Goal: Information Seeking & Learning: Learn about a topic

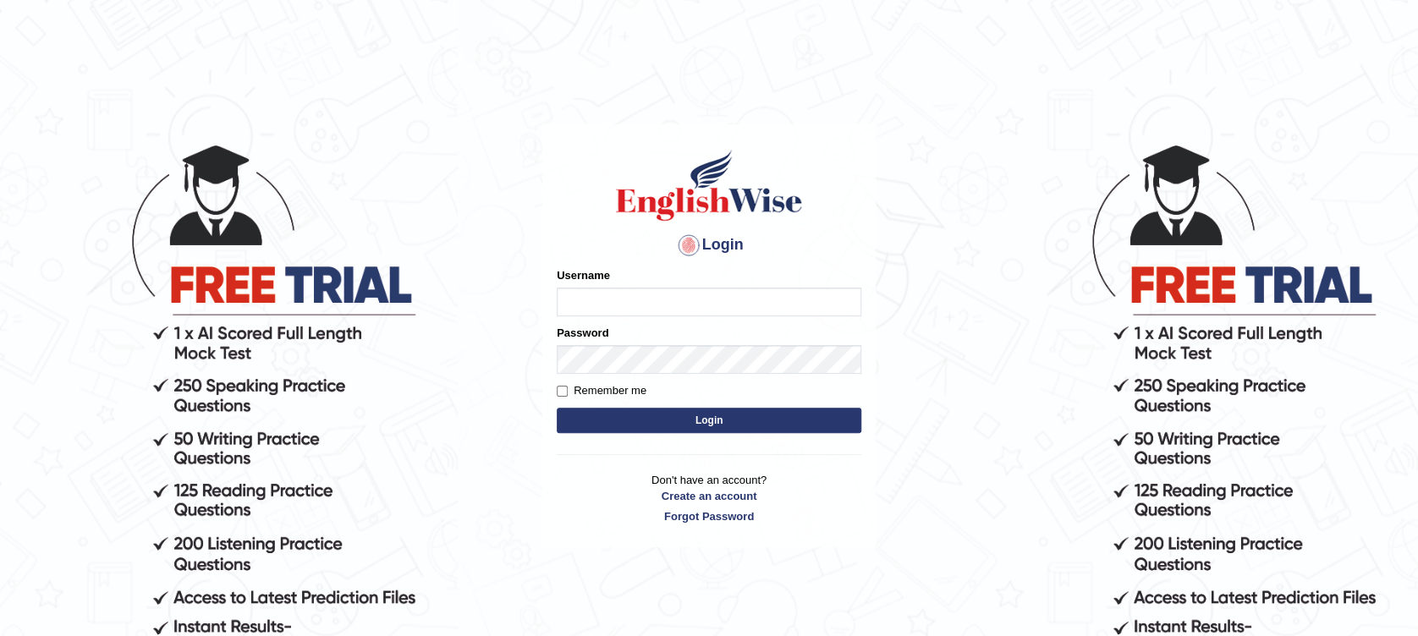
type input "Muhammadshahrukhamjad"
click at [622, 425] on button "Login" at bounding box center [709, 420] width 304 height 25
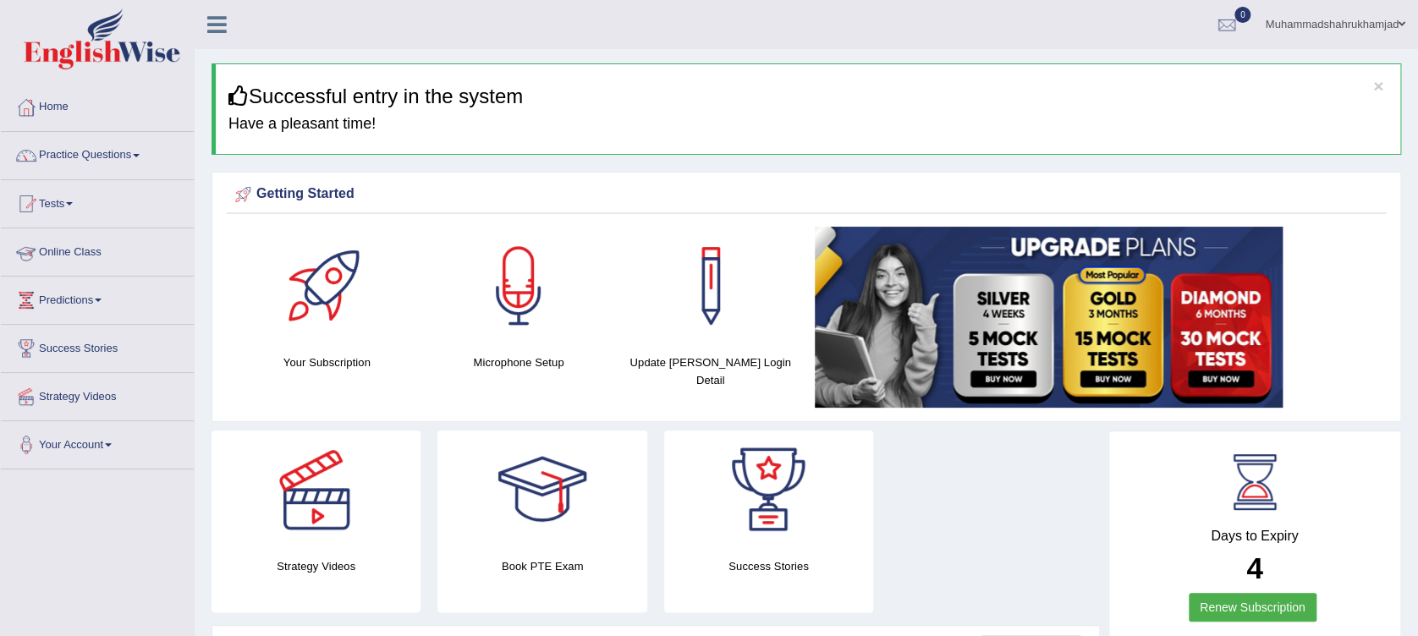
click at [48, 241] on link "Online Class" at bounding box center [97, 249] width 193 height 42
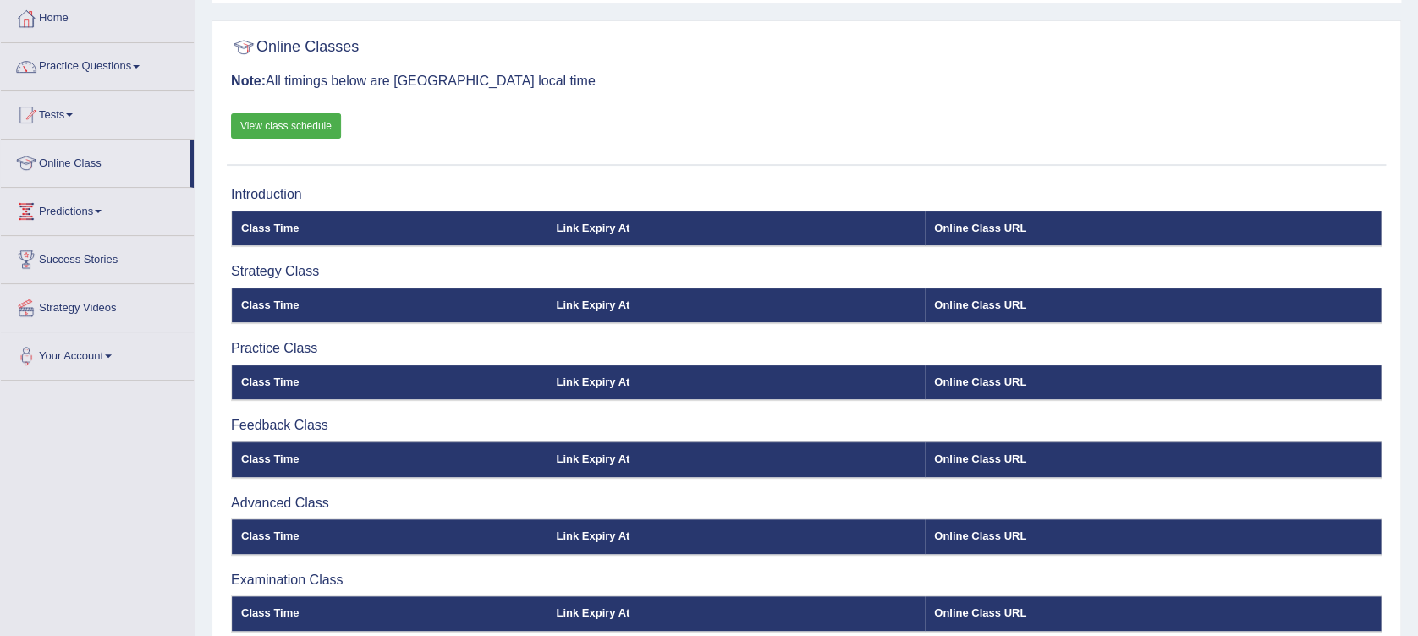
scroll to position [82, 0]
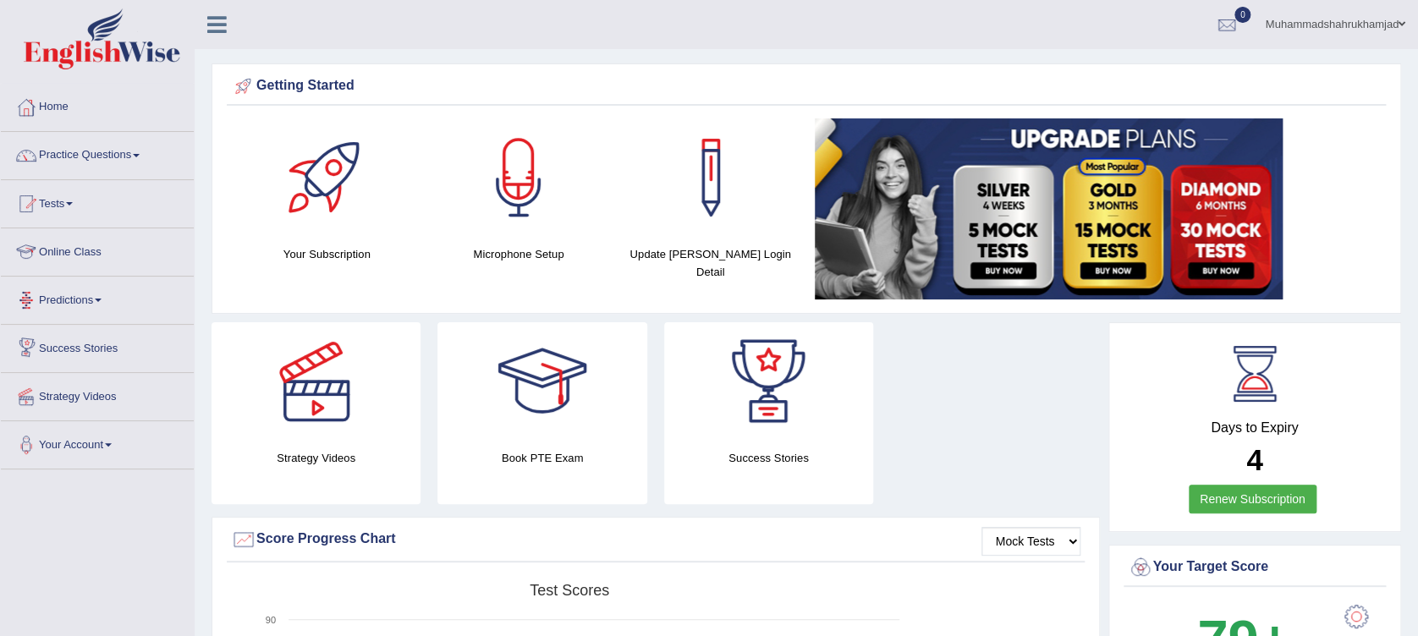
click at [85, 237] on link "Online Class" at bounding box center [97, 249] width 193 height 42
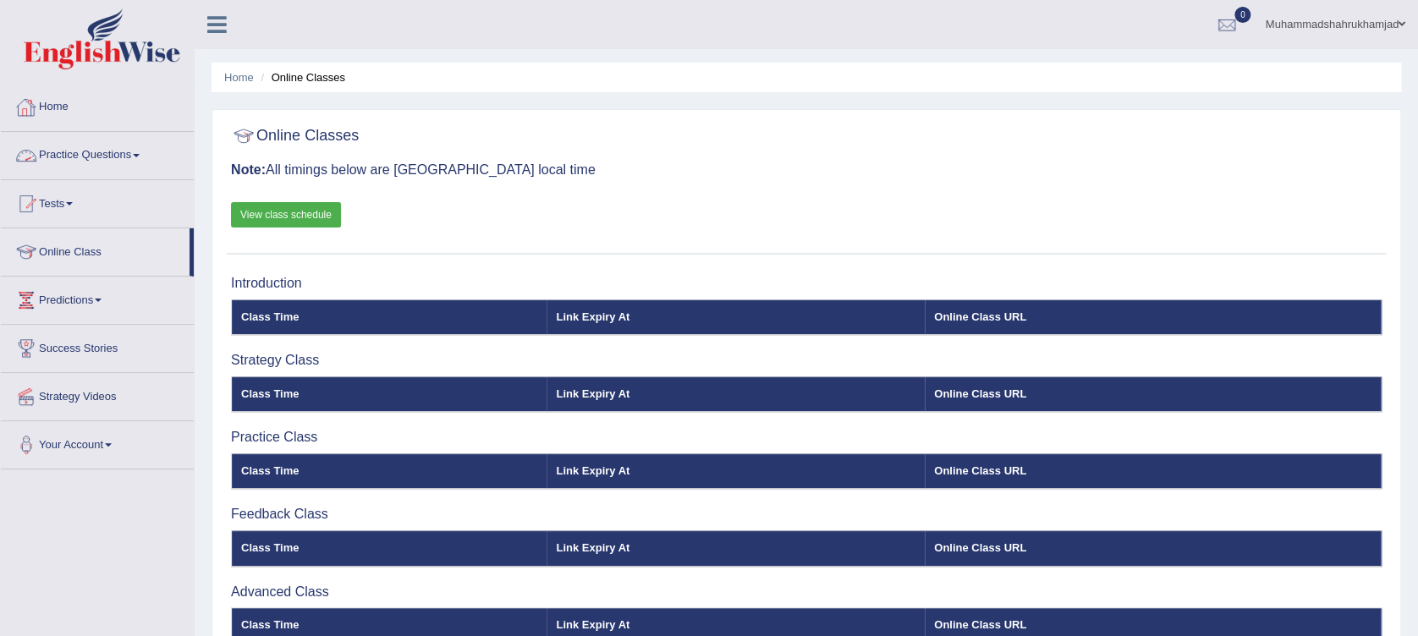
click at [70, 163] on link "Practice Questions" at bounding box center [97, 153] width 193 height 42
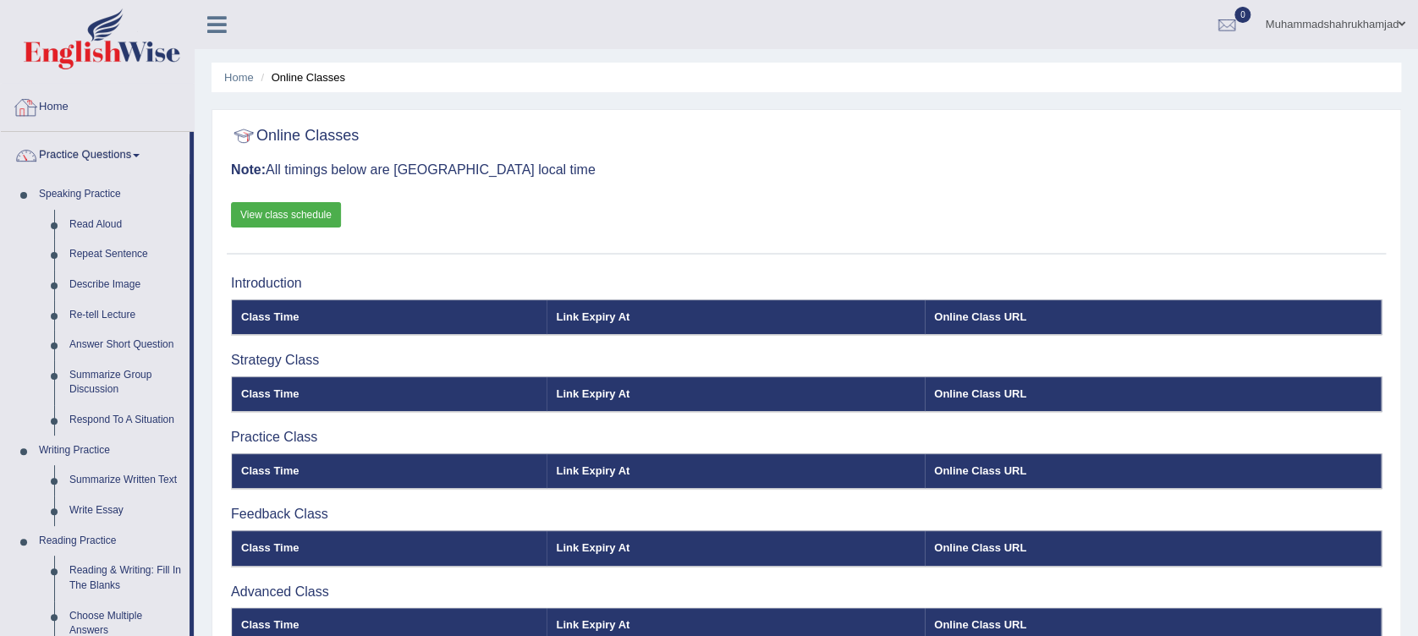
click at [63, 115] on link "Home" at bounding box center [97, 105] width 193 height 42
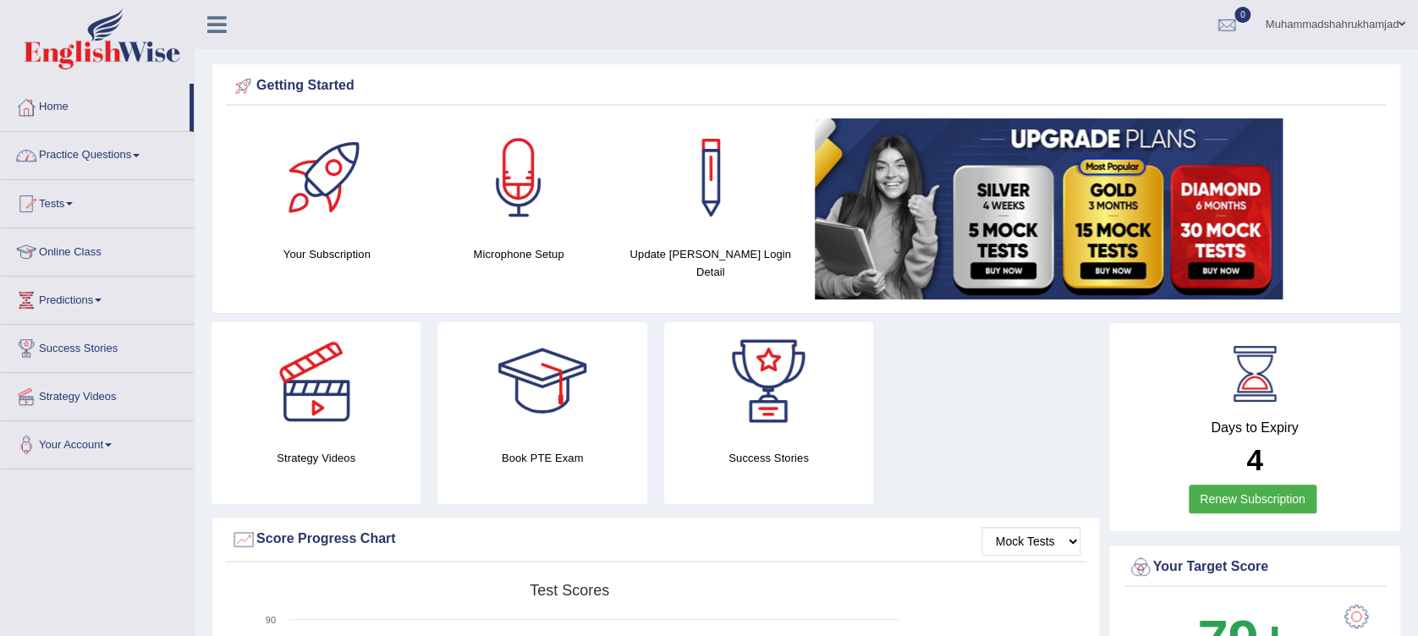
click at [122, 158] on link "Practice Questions" at bounding box center [97, 153] width 193 height 42
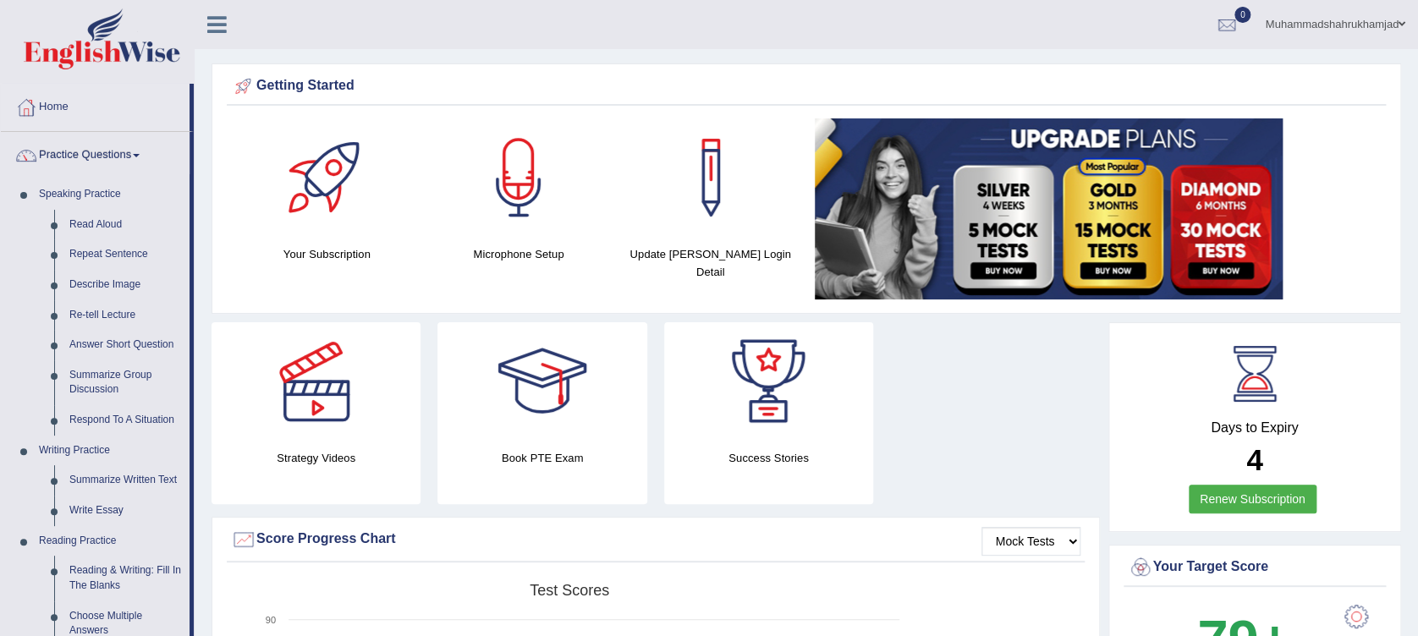
drag, startPoint x: 190, startPoint y: 230, endPoint x: 205, endPoint y: 400, distance: 170.6
drag, startPoint x: 190, startPoint y: 548, endPoint x: 203, endPoint y: 692, distance: 144.3
click at [203, 635] on html "Toggle navigation Home Practice Questions Speaking Practice Read Aloud Repeat S…" at bounding box center [709, 318] width 1418 height 636
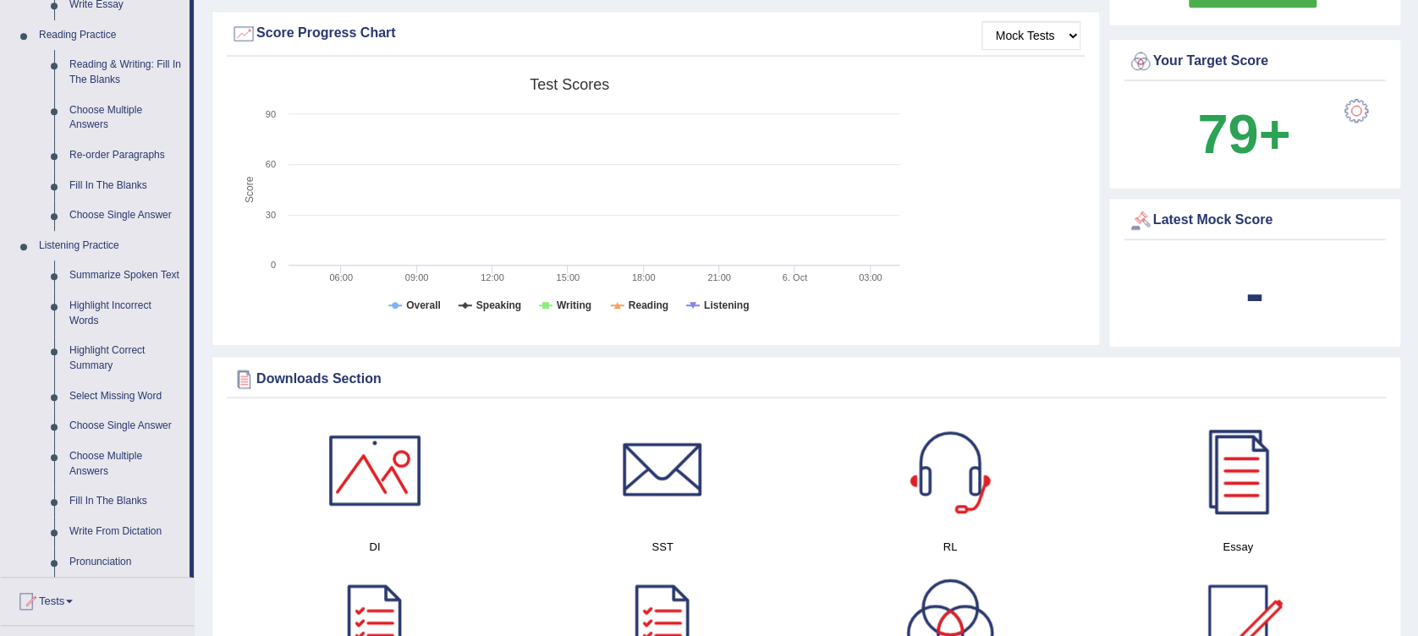
scroll to position [508, 0]
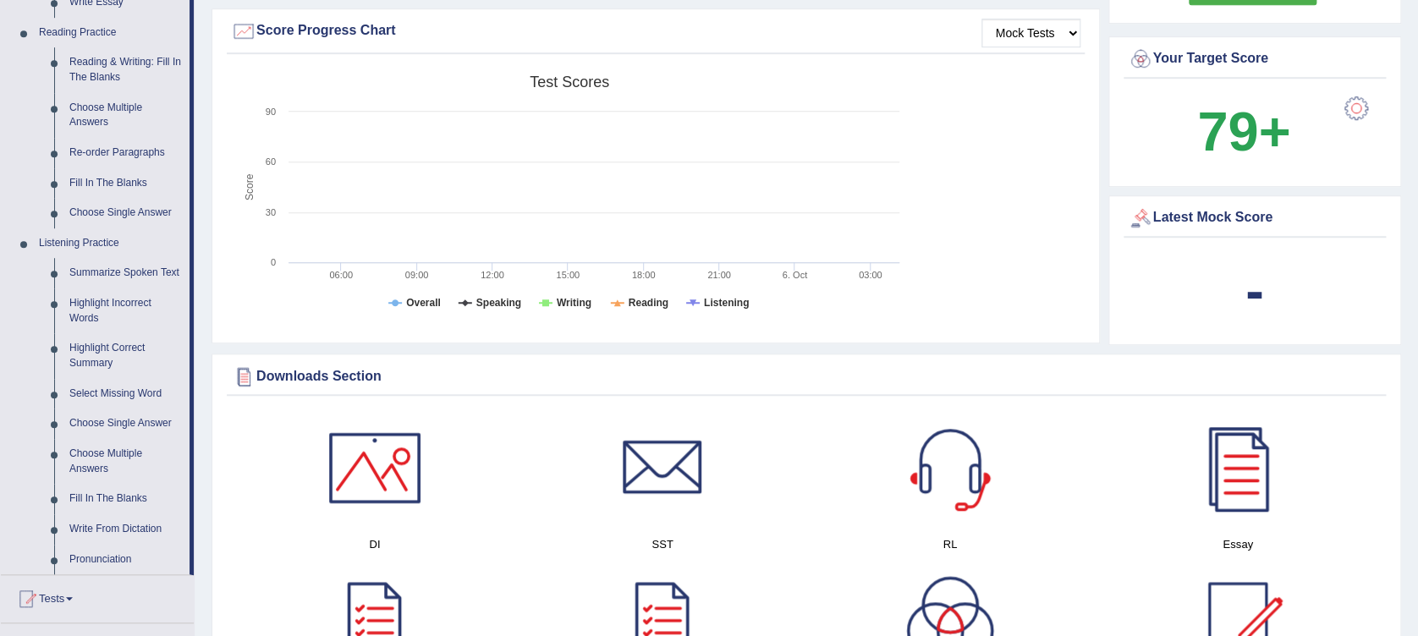
drag, startPoint x: 192, startPoint y: 272, endPoint x: 192, endPoint y: 354, distance: 82.9
click at [192, 354] on li "Practice Questions Speaking Practice Read Aloud Repeat Sentence Describe Image …" at bounding box center [97, 100] width 193 height 952
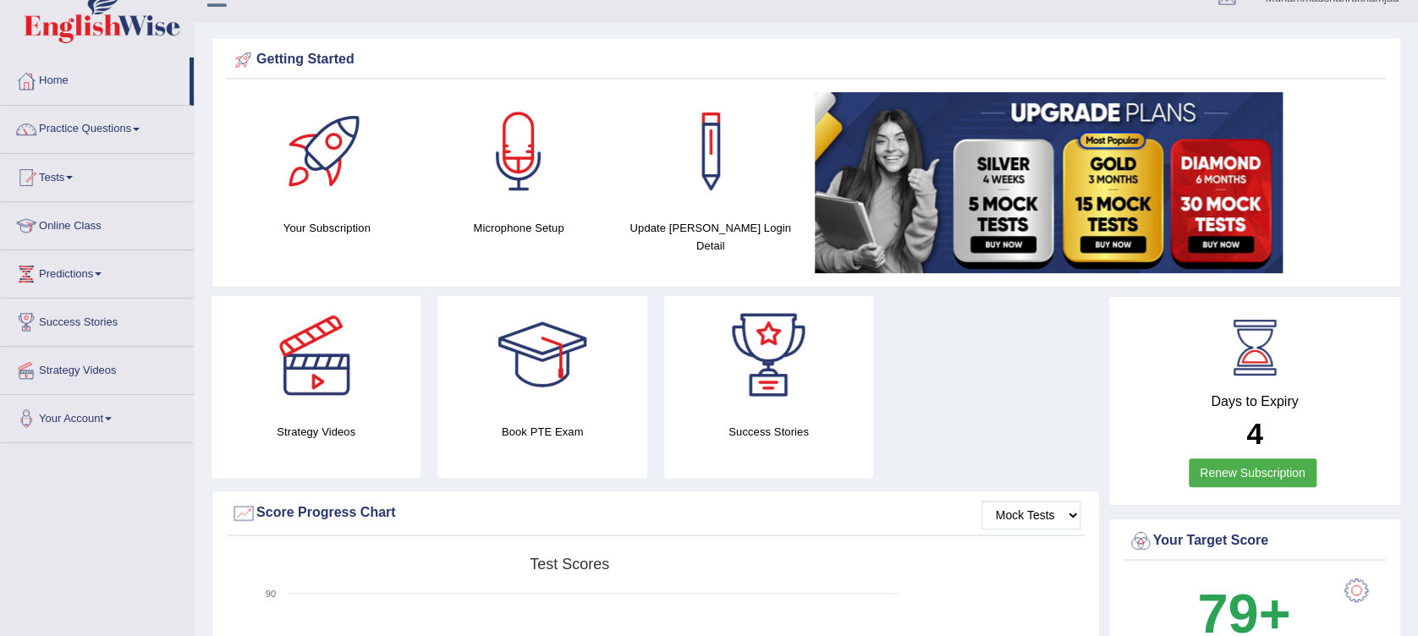
scroll to position [0, 0]
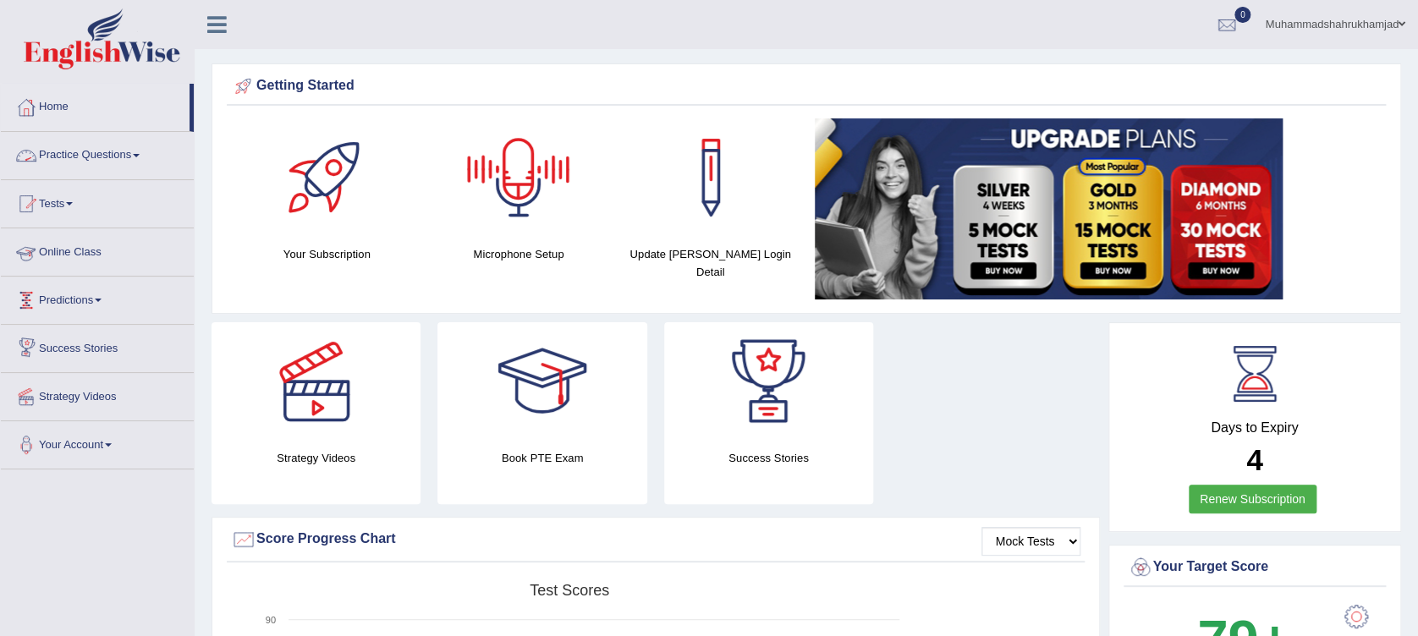
click at [139, 162] on link "Practice Questions" at bounding box center [97, 153] width 193 height 42
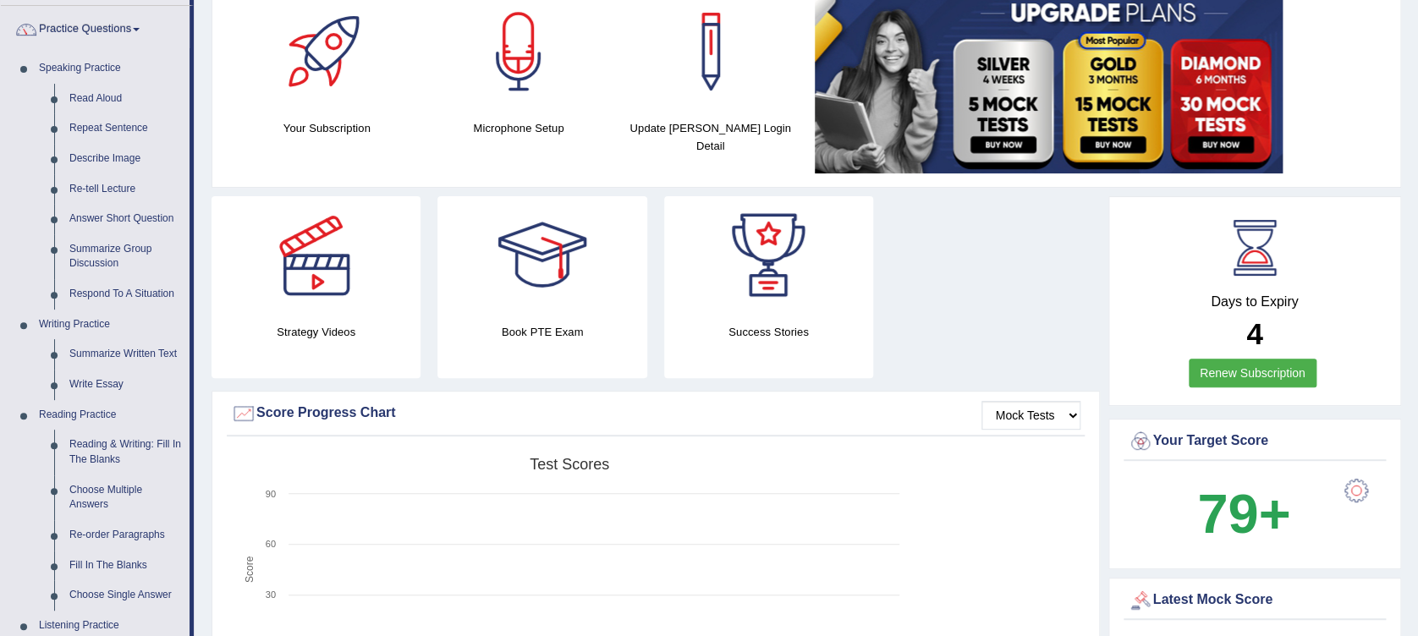
scroll to position [40, 0]
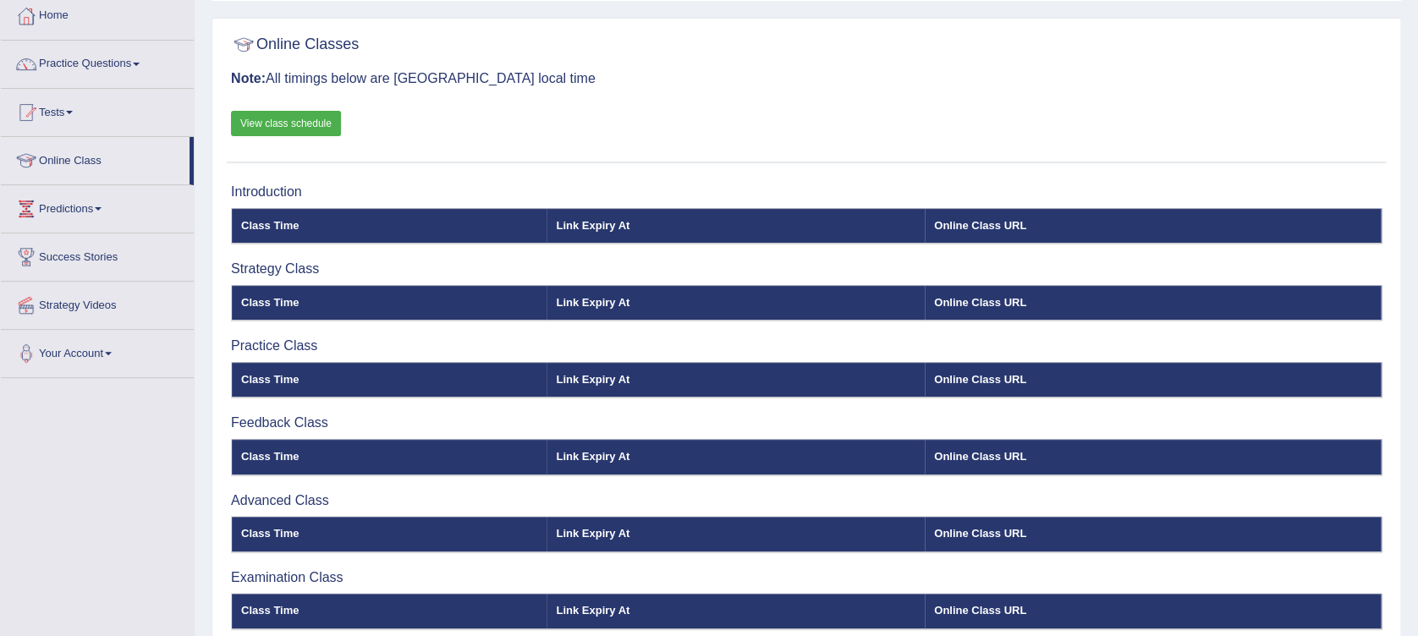
scroll to position [90, 0]
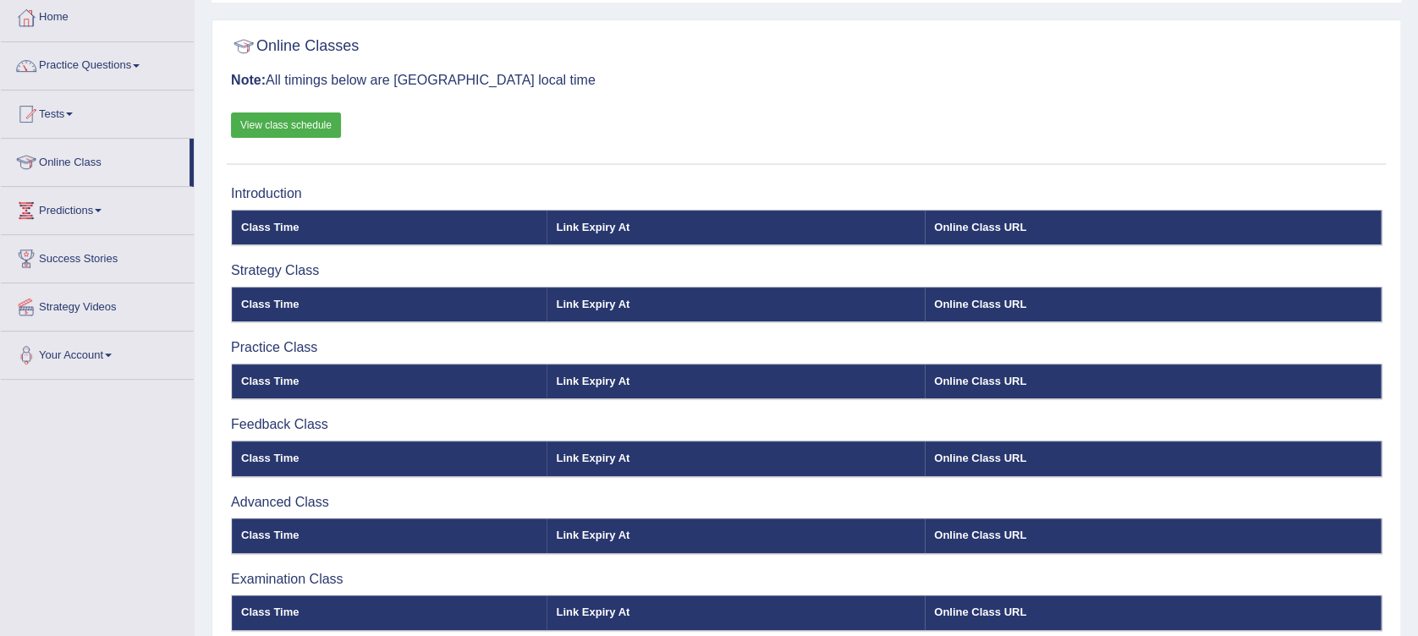
click at [278, 129] on link "View class schedule" at bounding box center [286, 124] width 110 height 25
drag, startPoint x: 192, startPoint y: 155, endPoint x: 168, endPoint y: 21, distance: 135.7
click at [168, 21] on ul "Home Practice Questions Speaking Practice Read Aloud Repeat Sentence Describe I…" at bounding box center [97, 187] width 193 height 386
click at [52, 16] on link "Home" at bounding box center [97, 15] width 193 height 42
